Goal: Transaction & Acquisition: Purchase product/service

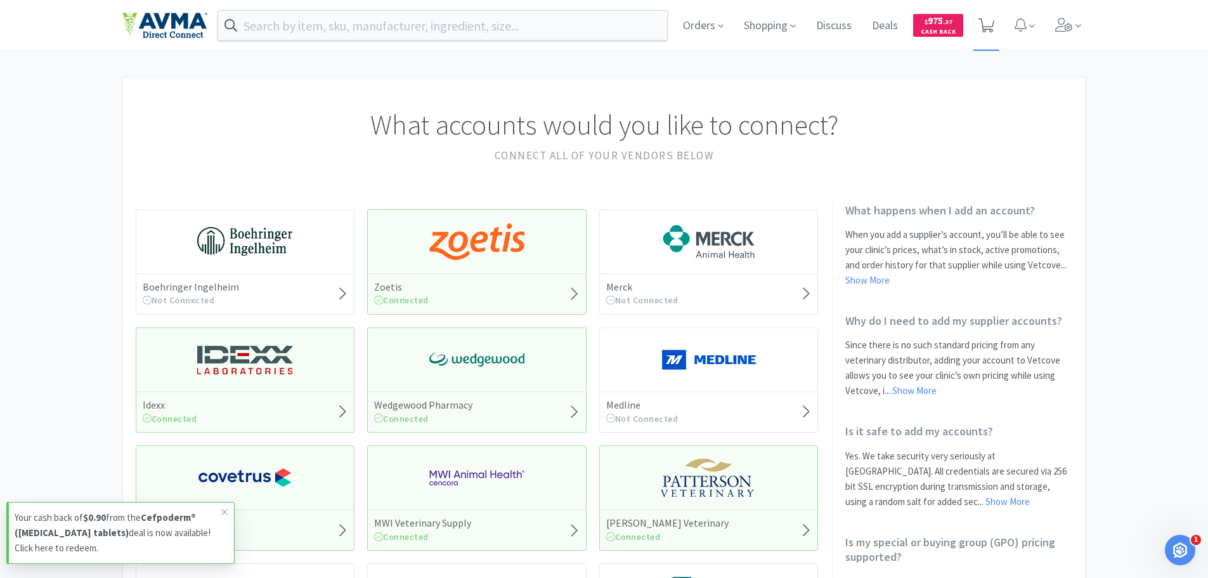
click at [992, 20] on icon at bounding box center [986, 25] width 16 height 14
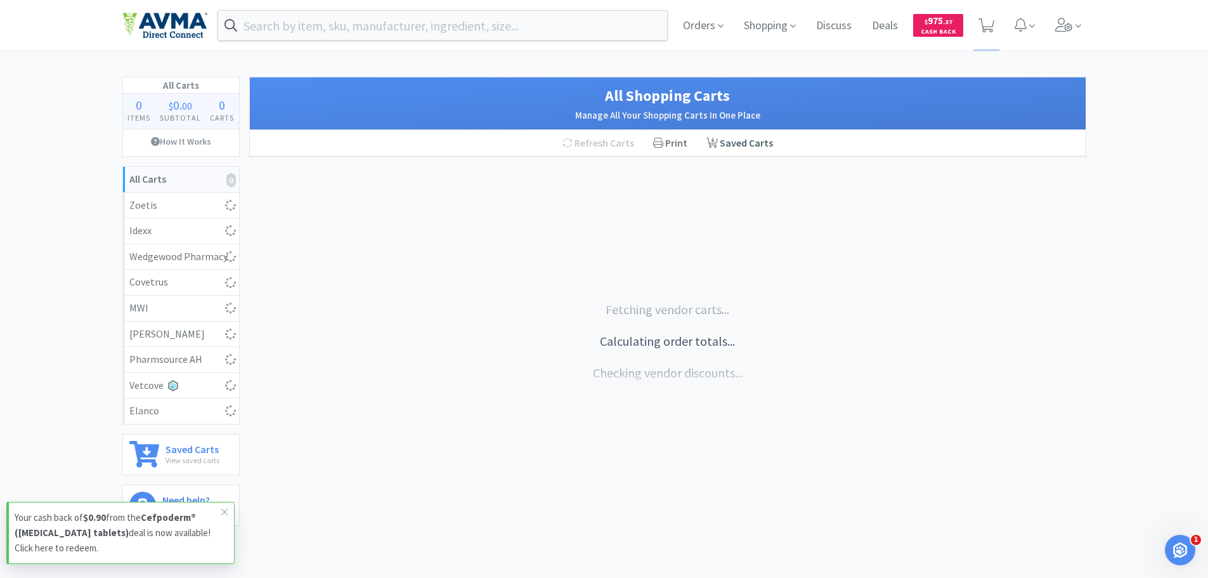
select select "1"
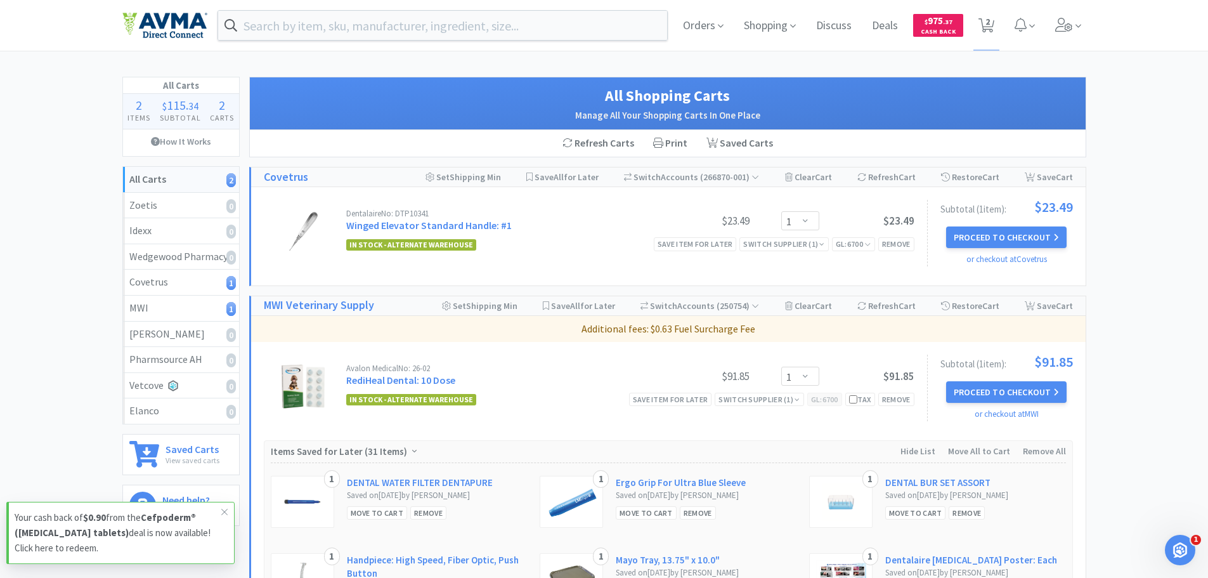
select select "4"
select select "1"
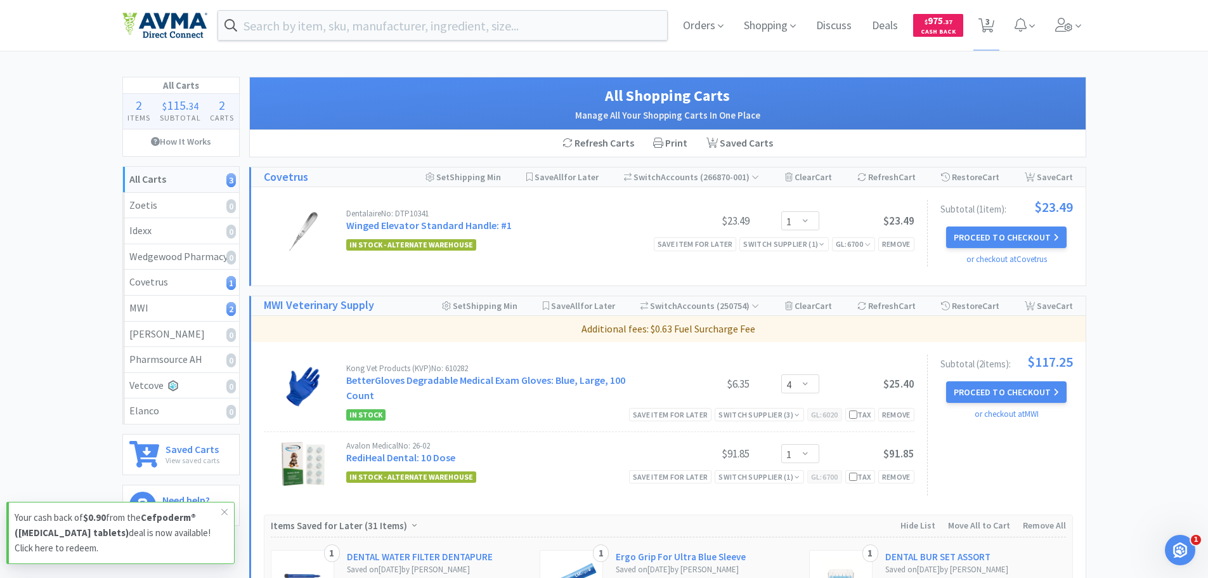
select select "1"
select select "50"
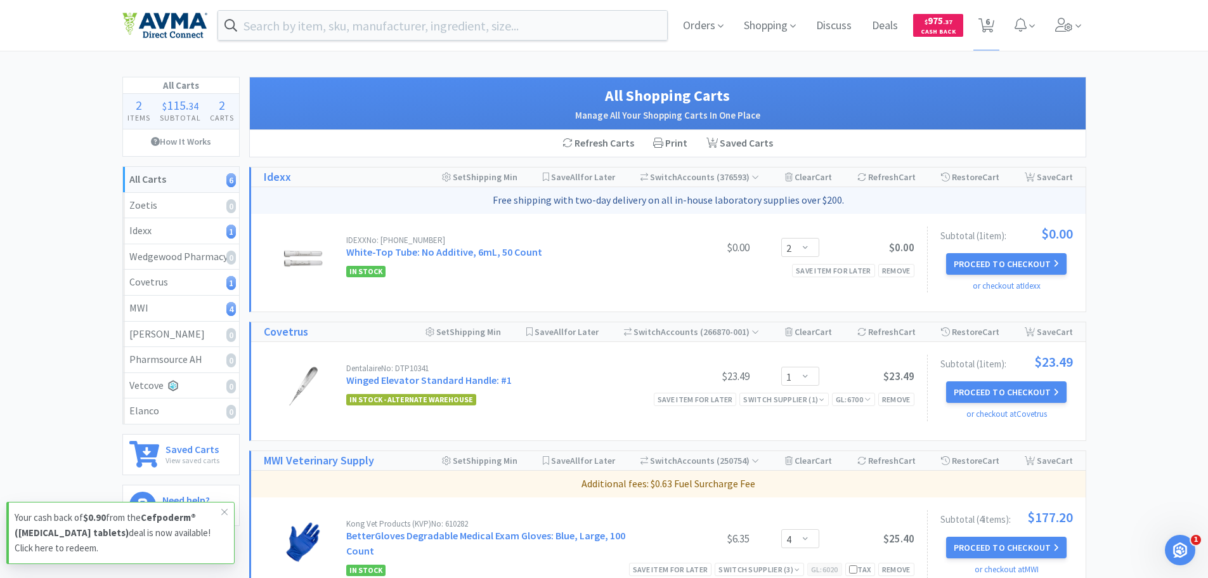
select select "1"
select select "5"
select select "1"
select select "50"
select select "2"
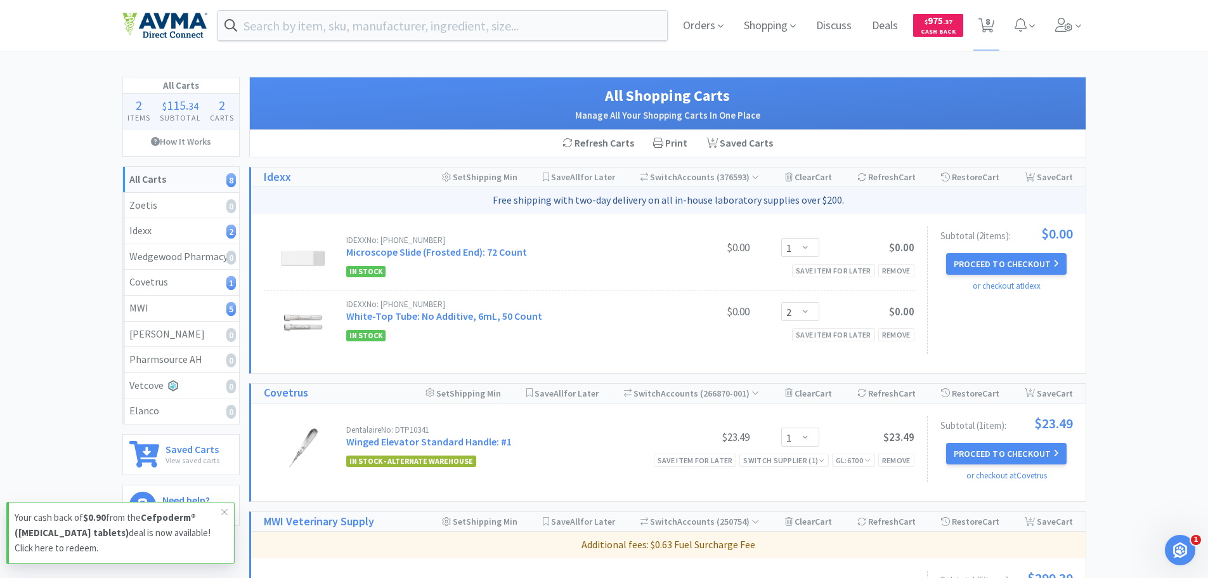
select select "5"
select select "1"
select select "50"
select select "1"
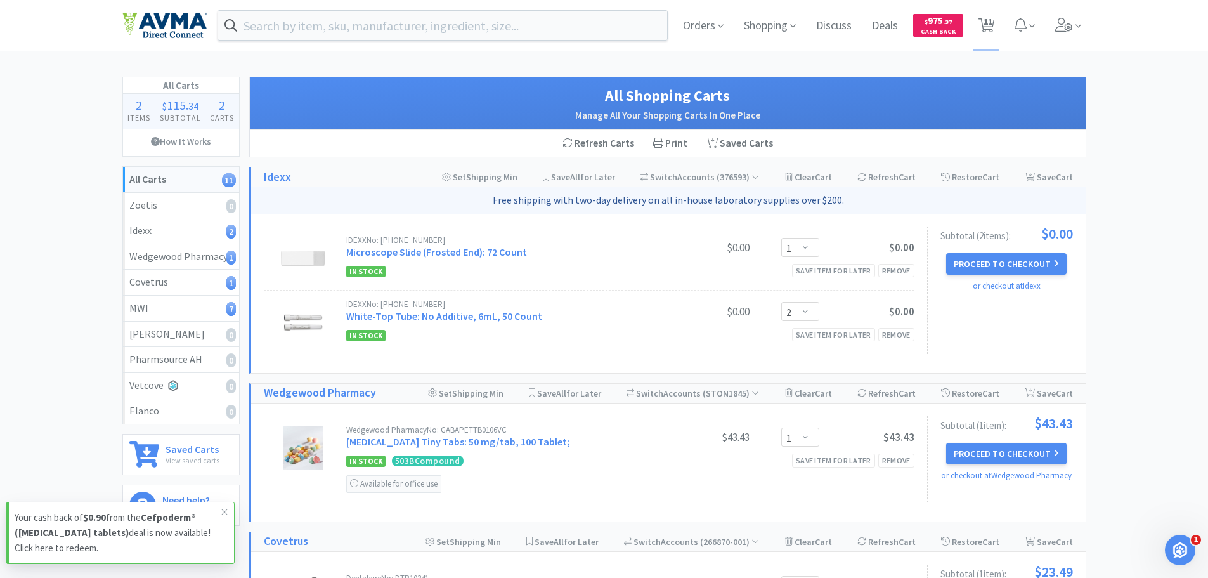
select select "2"
select select "1"
select select "50"
select select "6"
select select "1"
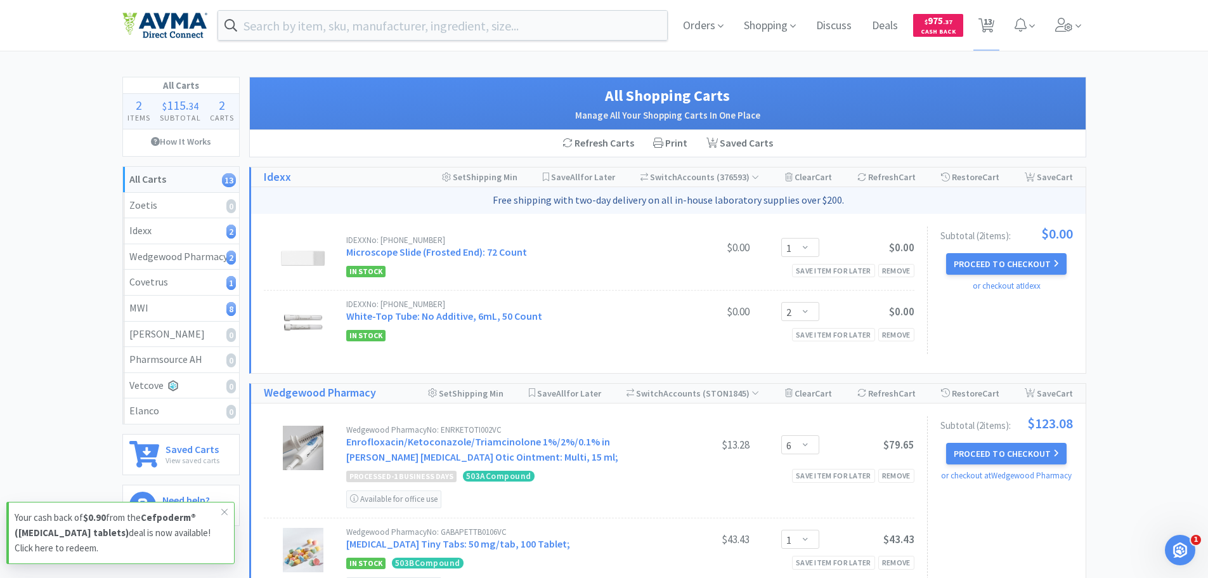
select select "5"
select select "1"
select select "2"
select select "10"
select select "1"
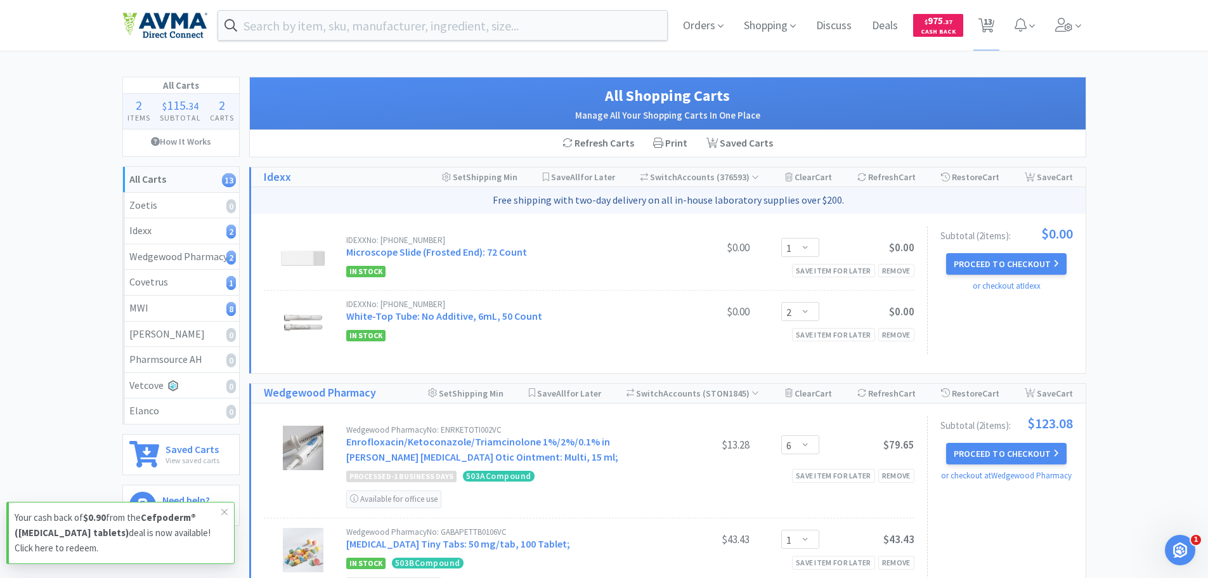
select select "15"
select select "1"
select select "10"
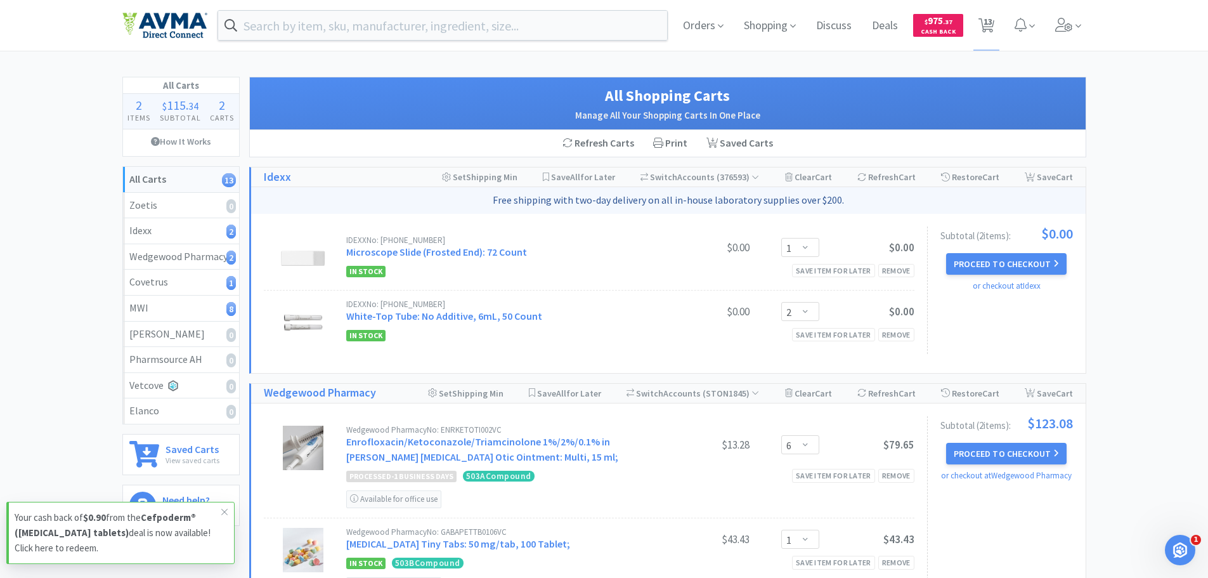
select select "1"
select select "2"
select select "1"
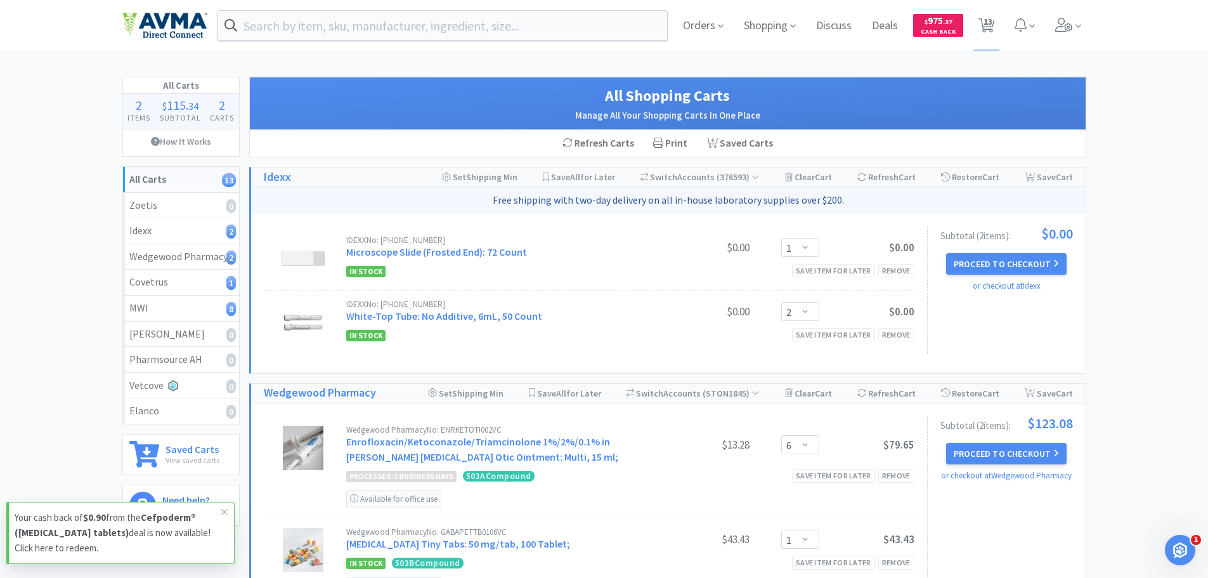
select select "1"
select select "2"
select select "1"
select select "50"
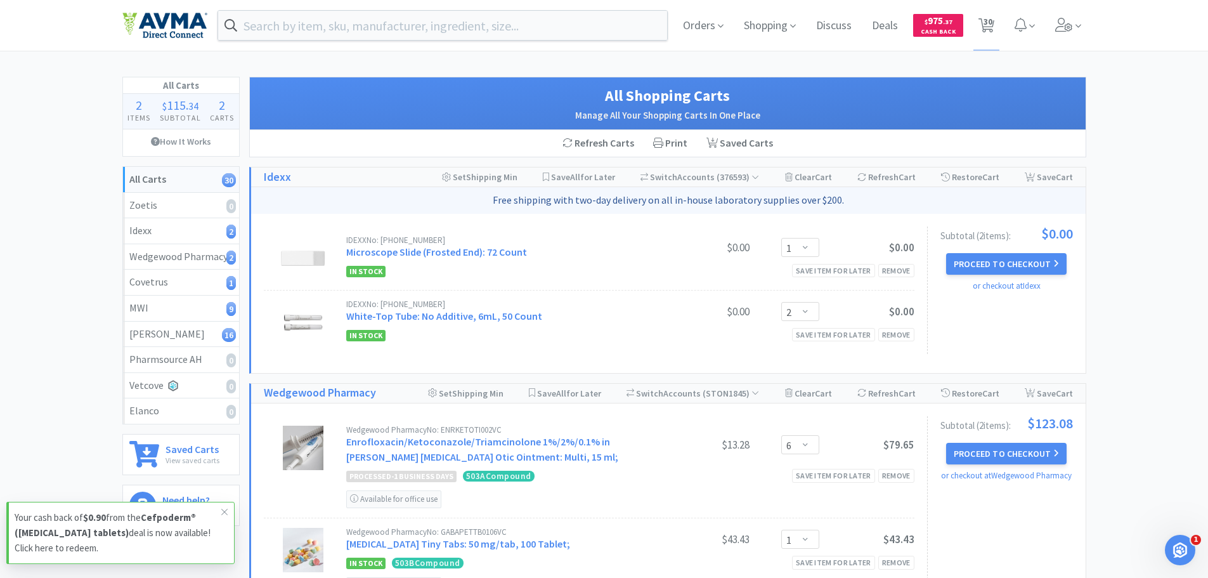
select select "5"
select select "2"
select select "10"
select select "1"
select select "15"
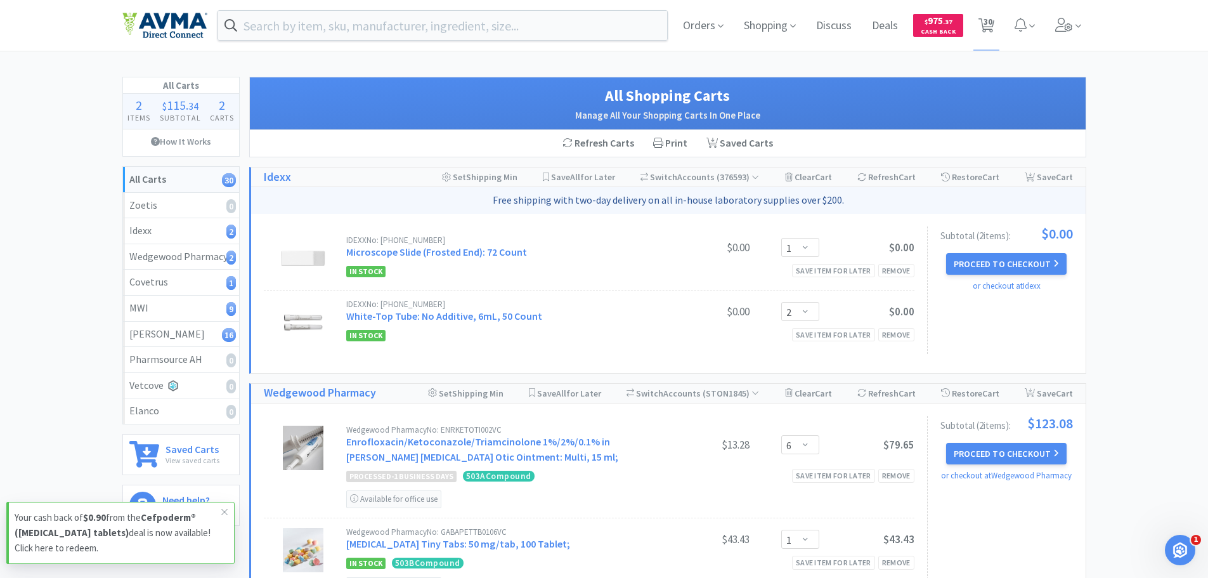
select select "1"
select select "10"
select select "2"
select select "1"
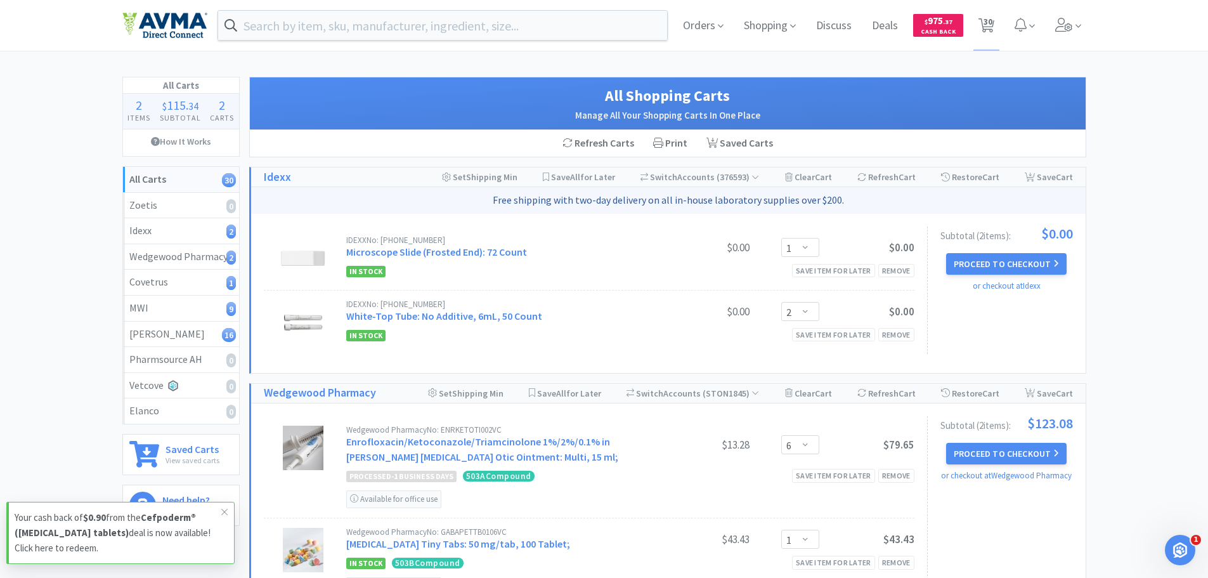
select select "1"
select select "5"
select select "1"
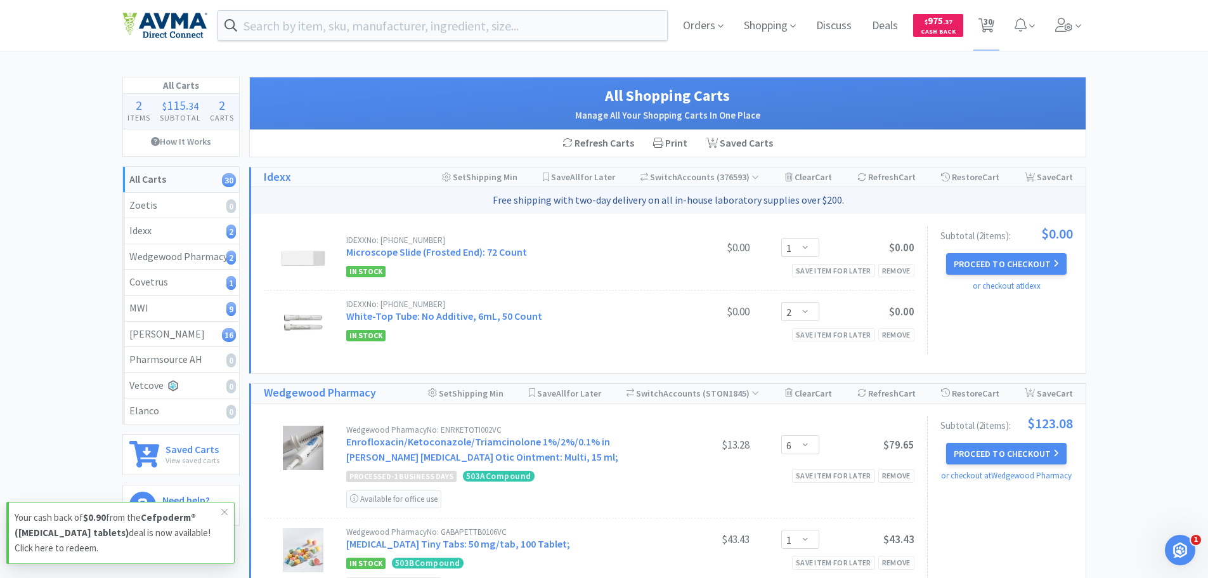
select select "1"
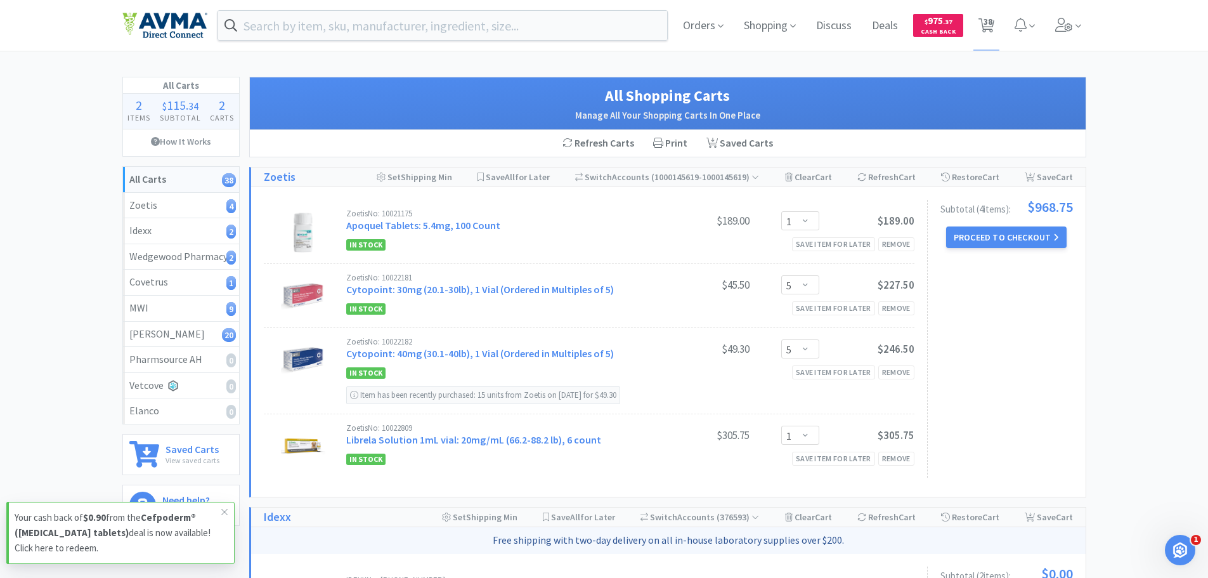
select select "1"
select select "4"
select select "5"
select select "1"
select select "2"
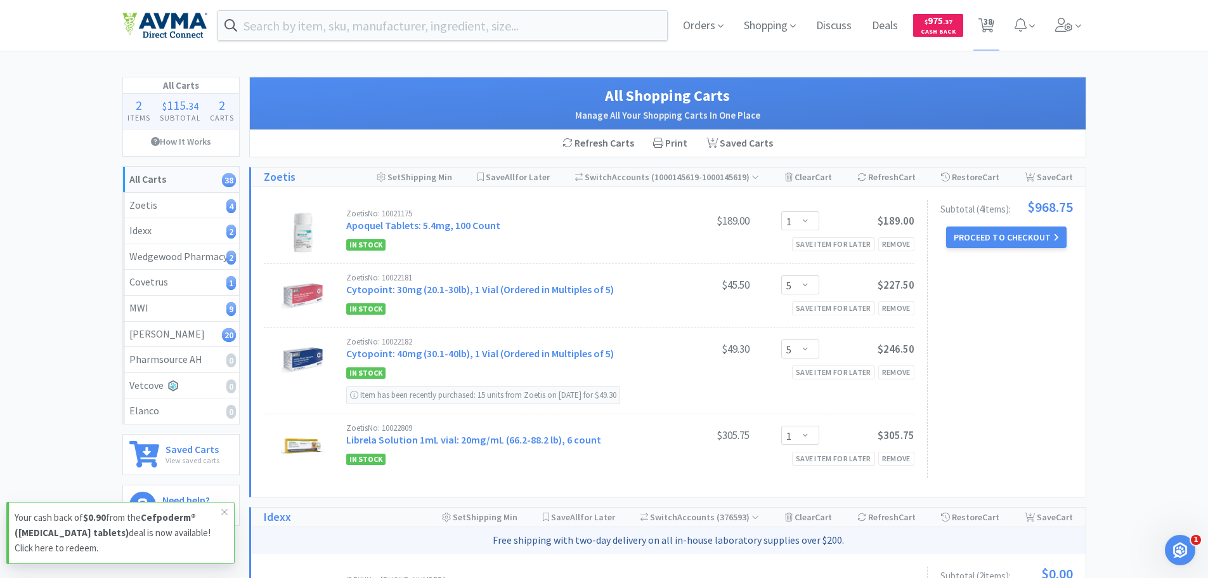
select select "1"
select select "50"
